Goal: Check status

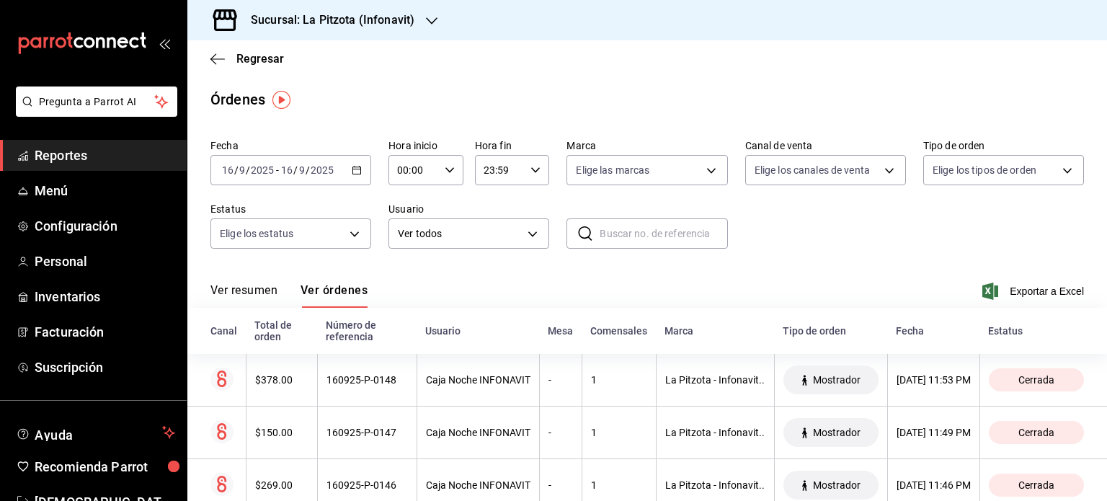
click at [357, 179] on div "[DATE] [DATE] - [DATE] [DATE]" at bounding box center [290, 170] width 161 height 30
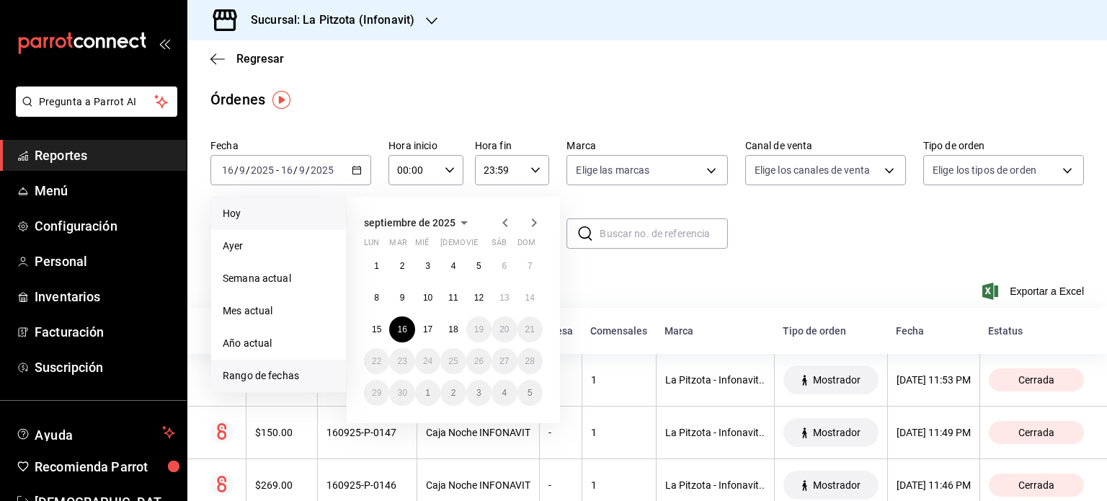
click at [265, 221] on li "Hoy" at bounding box center [278, 214] width 135 height 32
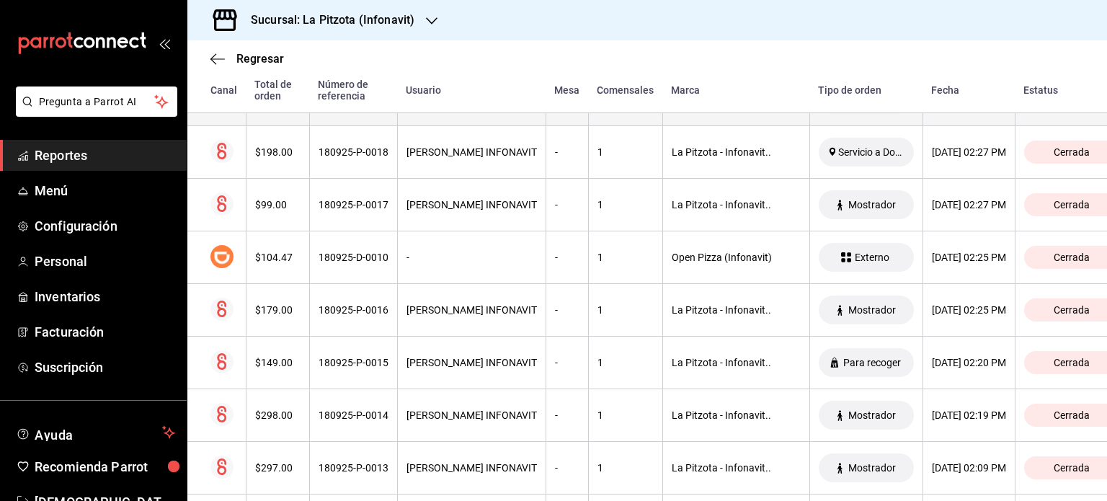
scroll to position [5259, 0]
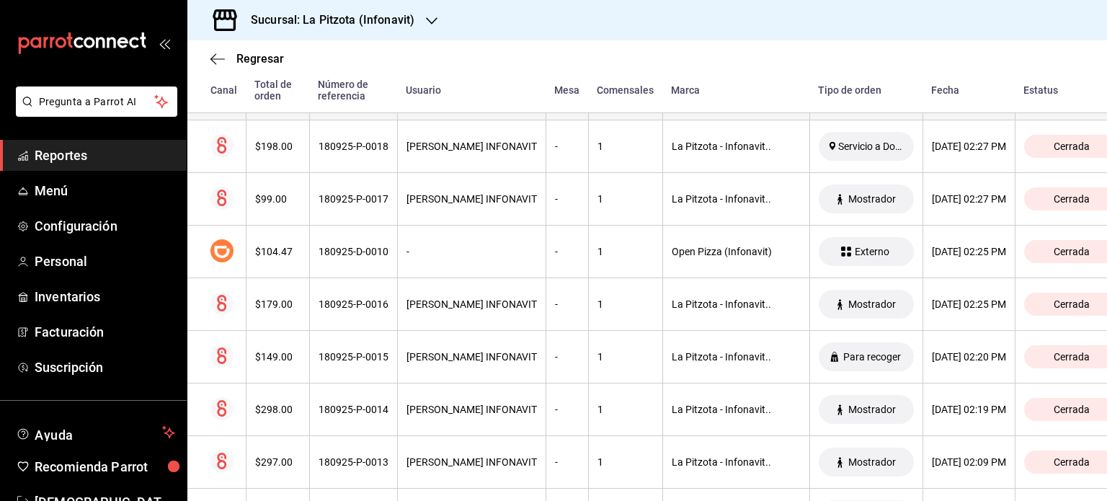
click at [274, 331] on th "$149.00" at bounding box center [277, 357] width 63 height 53
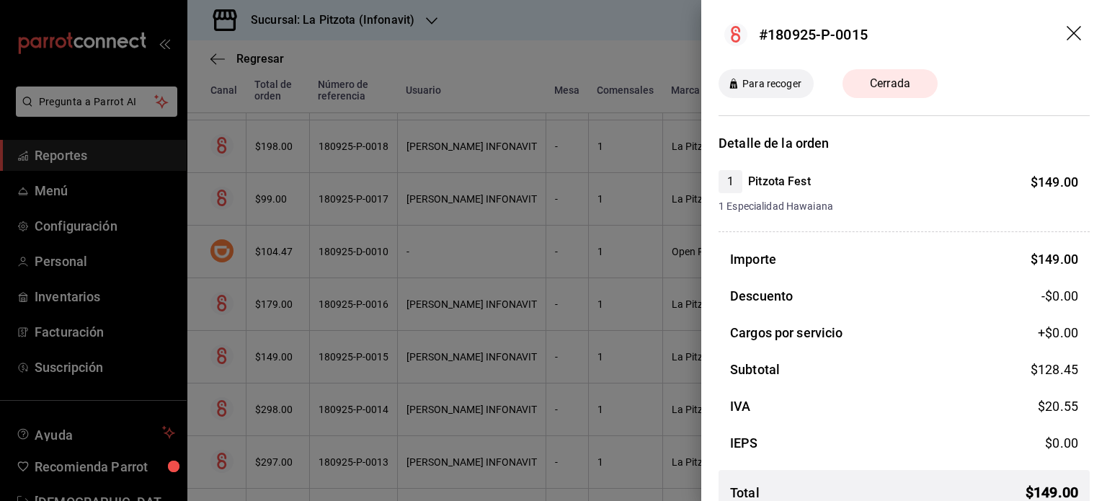
click at [260, 446] on div at bounding box center [553, 250] width 1107 height 501
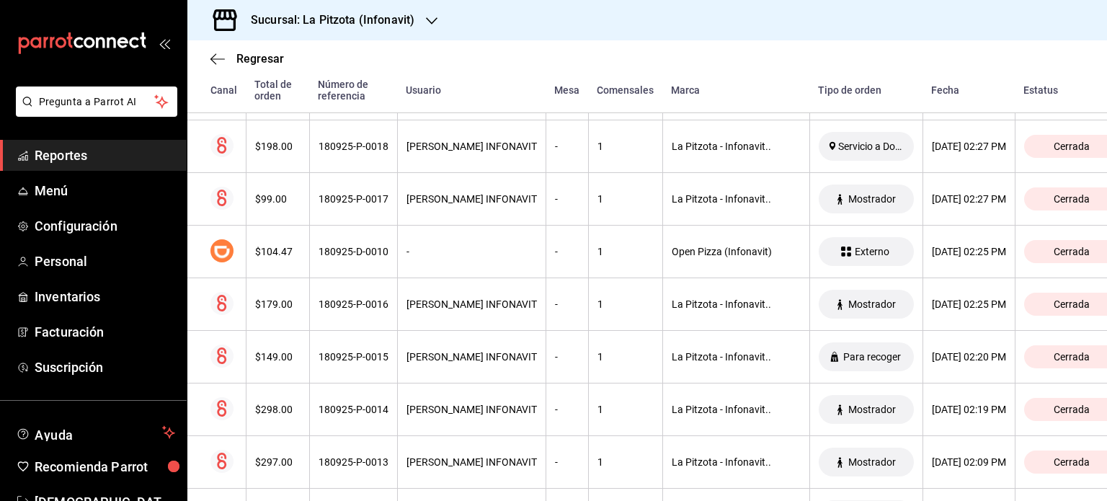
click at [260, 456] on div "$297.00" at bounding box center [277, 462] width 45 height 12
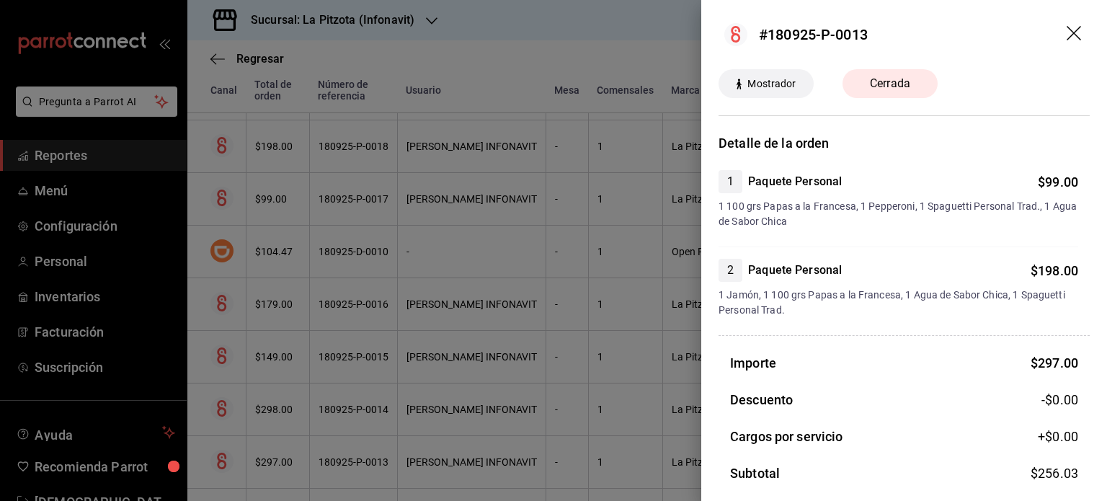
click at [626, 42] on div at bounding box center [553, 250] width 1107 height 501
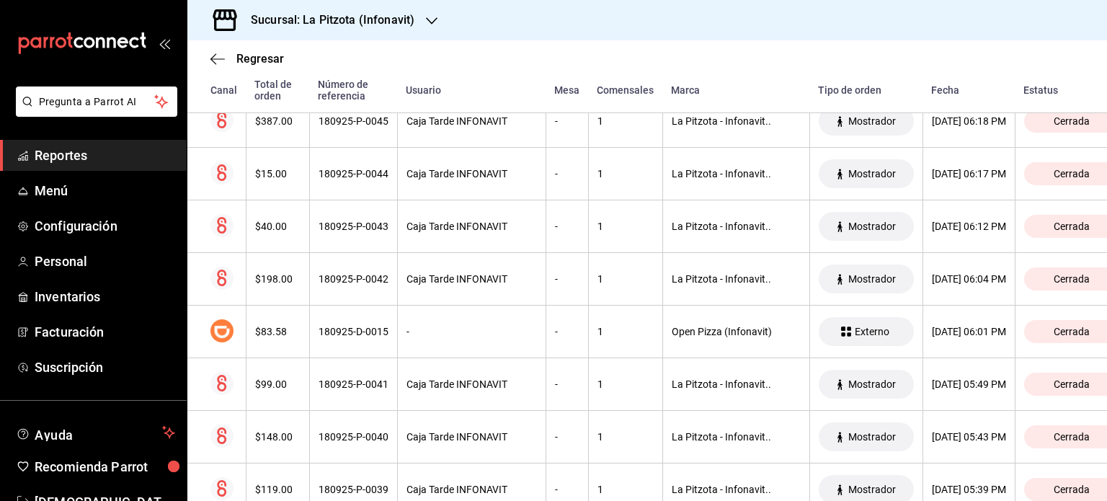
scroll to position [3389, 0]
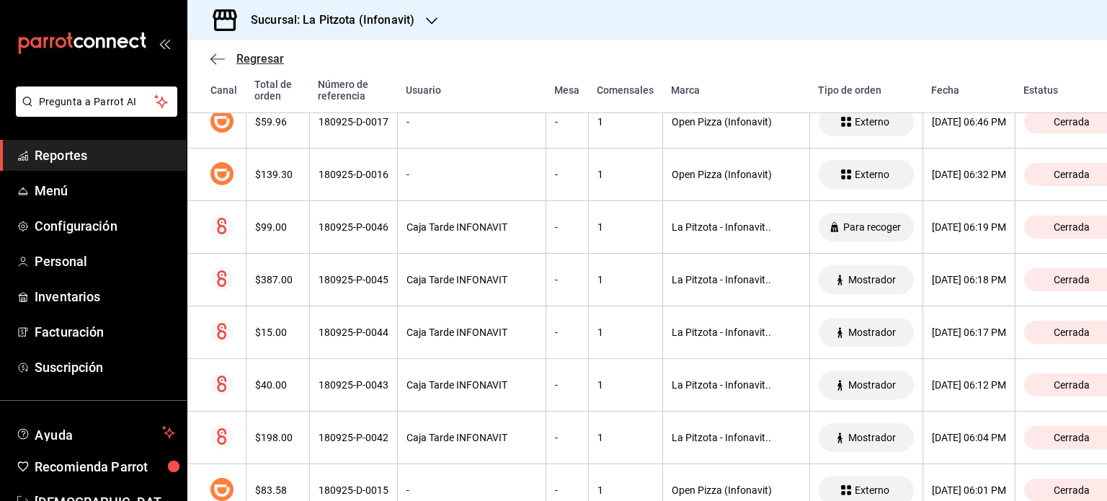
click at [216, 66] on span "Regresar" at bounding box center [247, 59] width 74 height 14
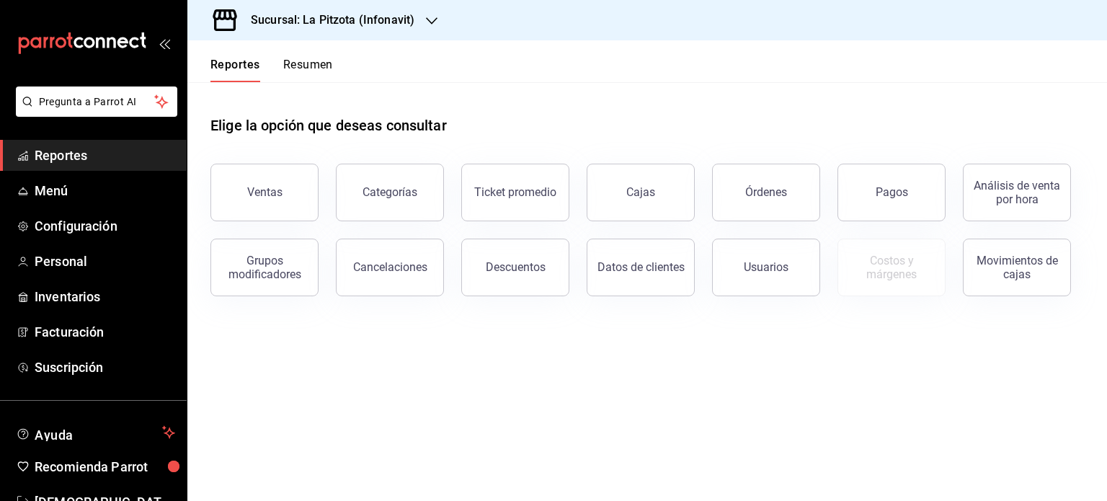
click at [306, 59] on button "Resumen" at bounding box center [308, 70] width 50 height 25
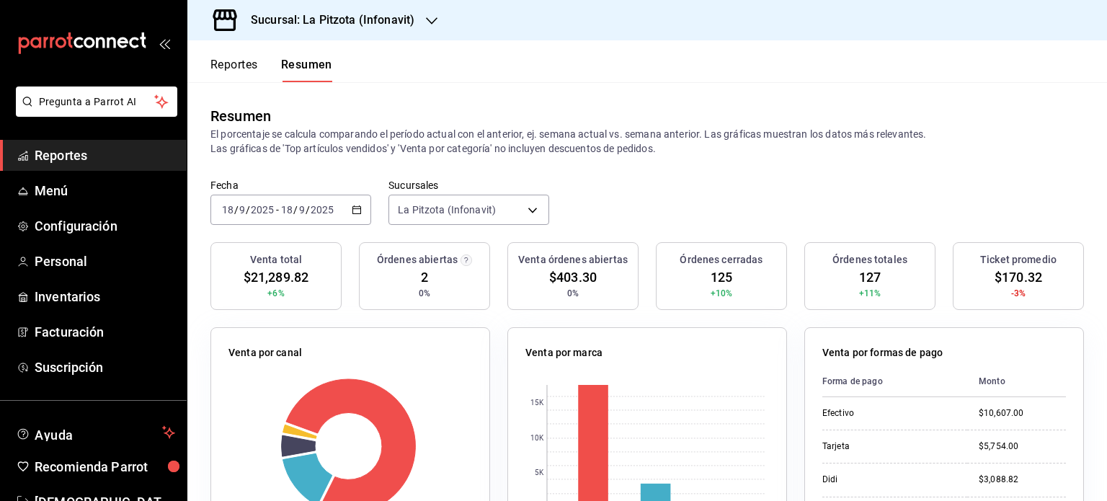
click at [355, 208] on \(Stroke\) "button" at bounding box center [357, 208] width 8 height 1
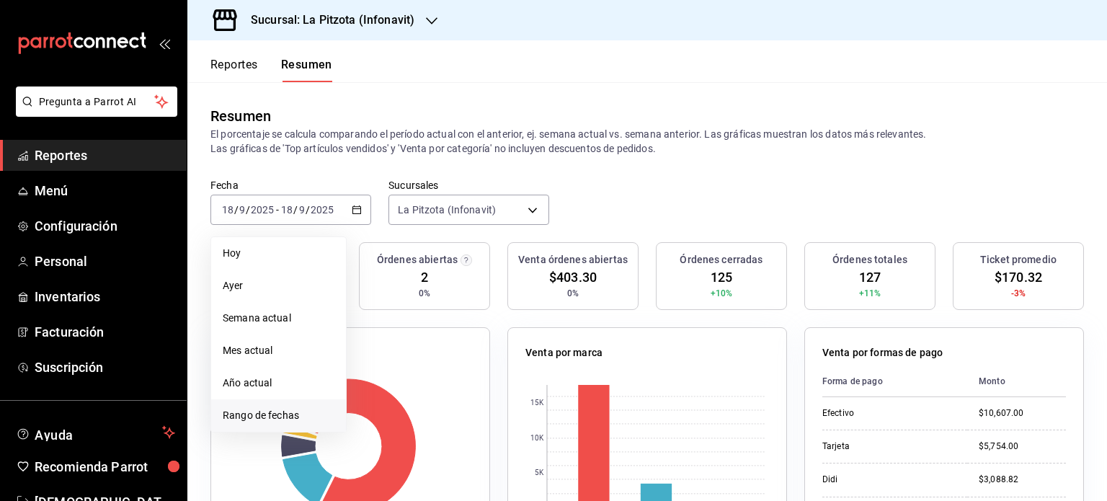
click at [279, 404] on li "Rango de fechas" at bounding box center [278, 415] width 135 height 32
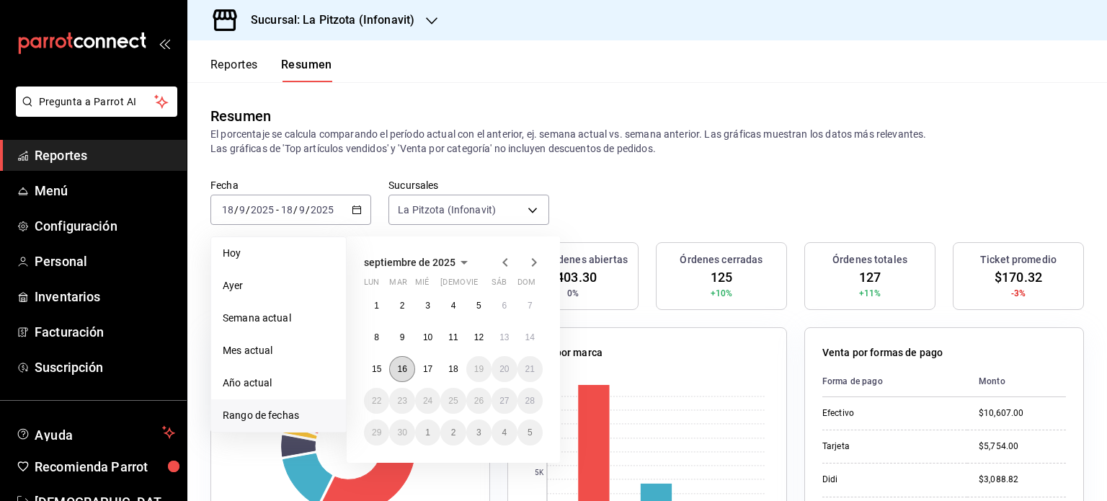
click at [404, 364] on abbr "16" at bounding box center [401, 369] width 9 height 10
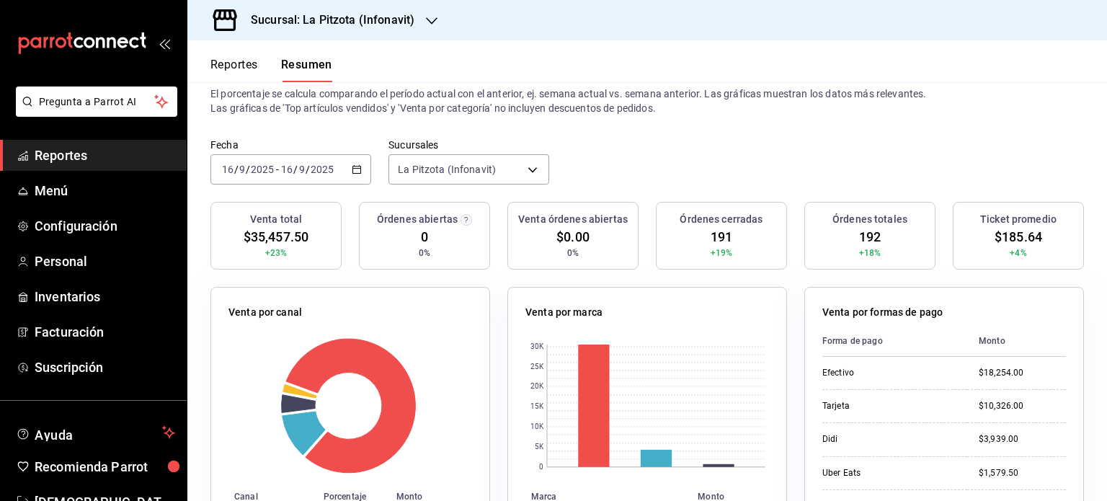
scroll to position [45, 0]
